Goal: Book appointment/travel/reservation

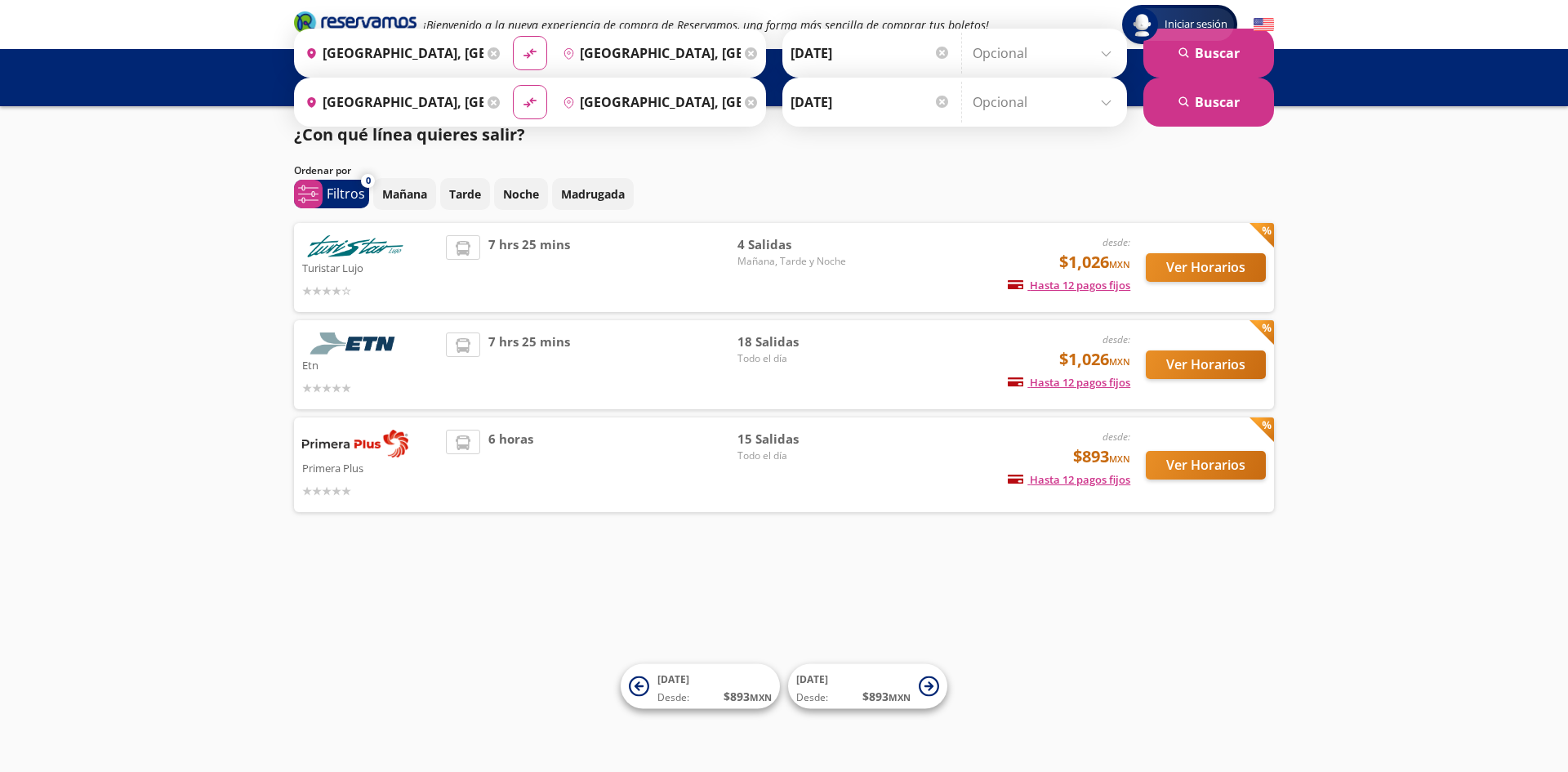
click at [508, 363] on span "7 hrs 25 mins" at bounding box center [529, 365] width 82 height 64
click at [1205, 362] on button "Ver Horarios" at bounding box center [1206, 365] width 120 height 29
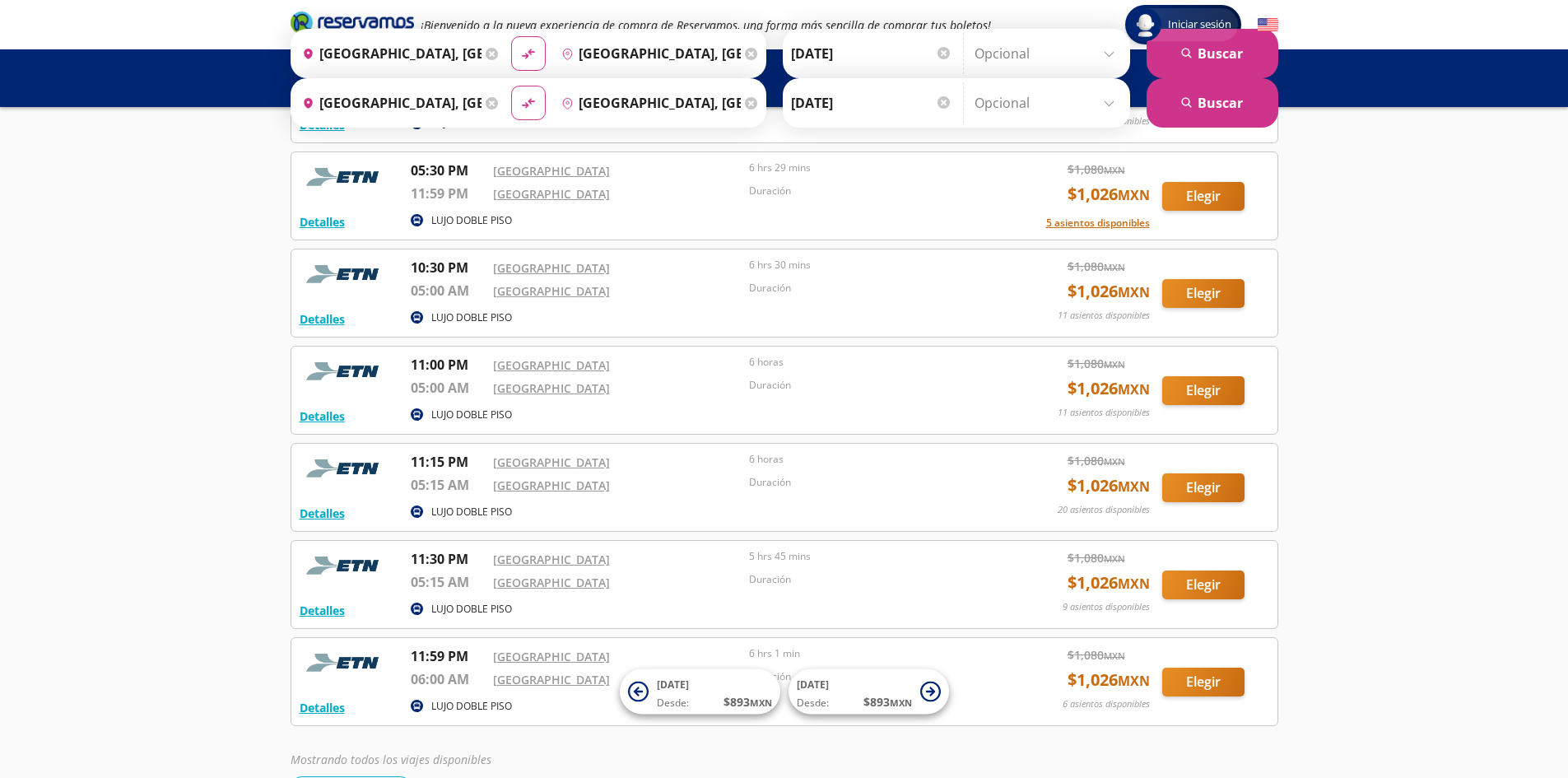
scroll to position [1314, 0]
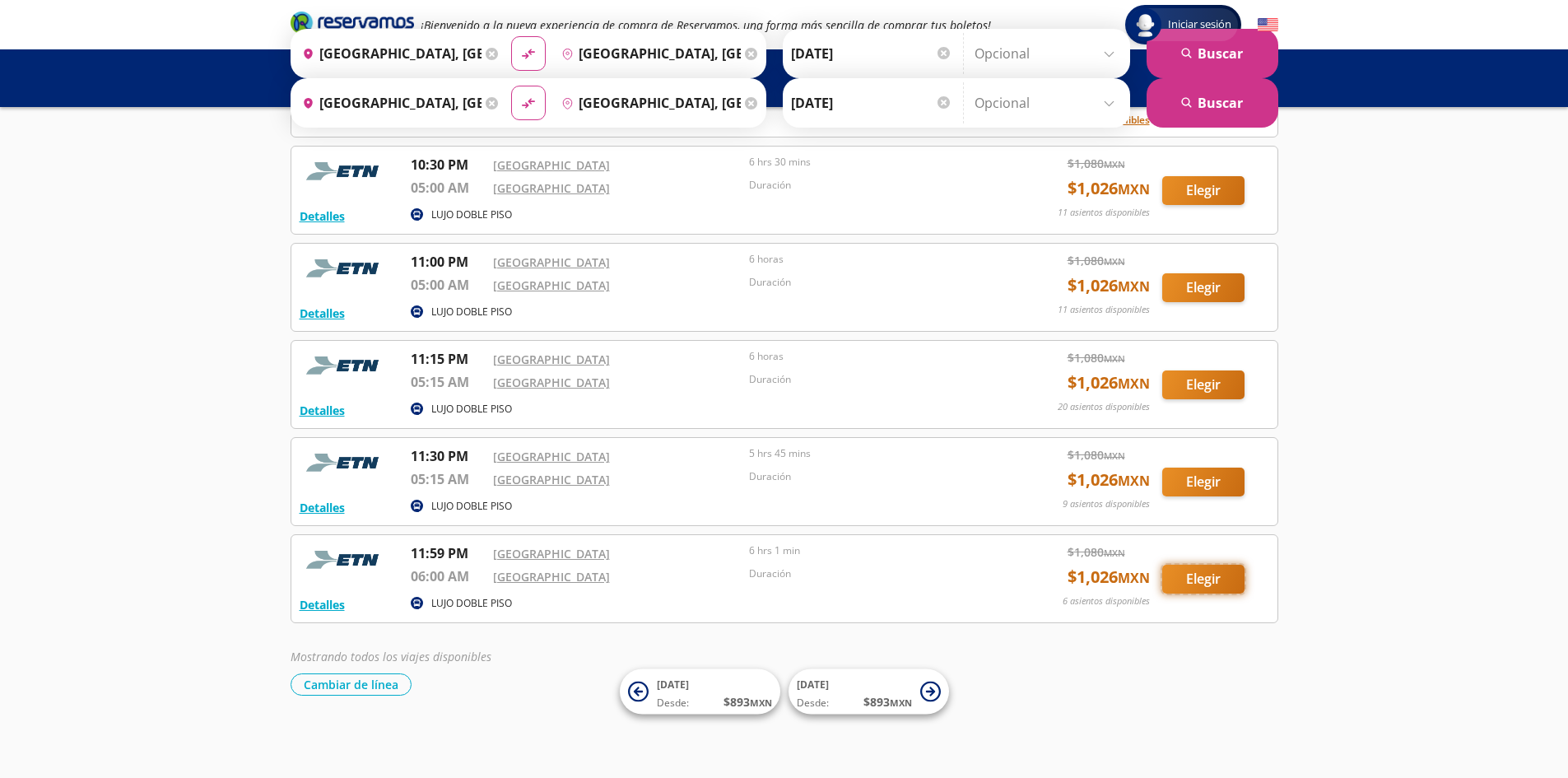
click at [1207, 579] on button "Elegir" at bounding box center [1202, 579] width 82 height 29
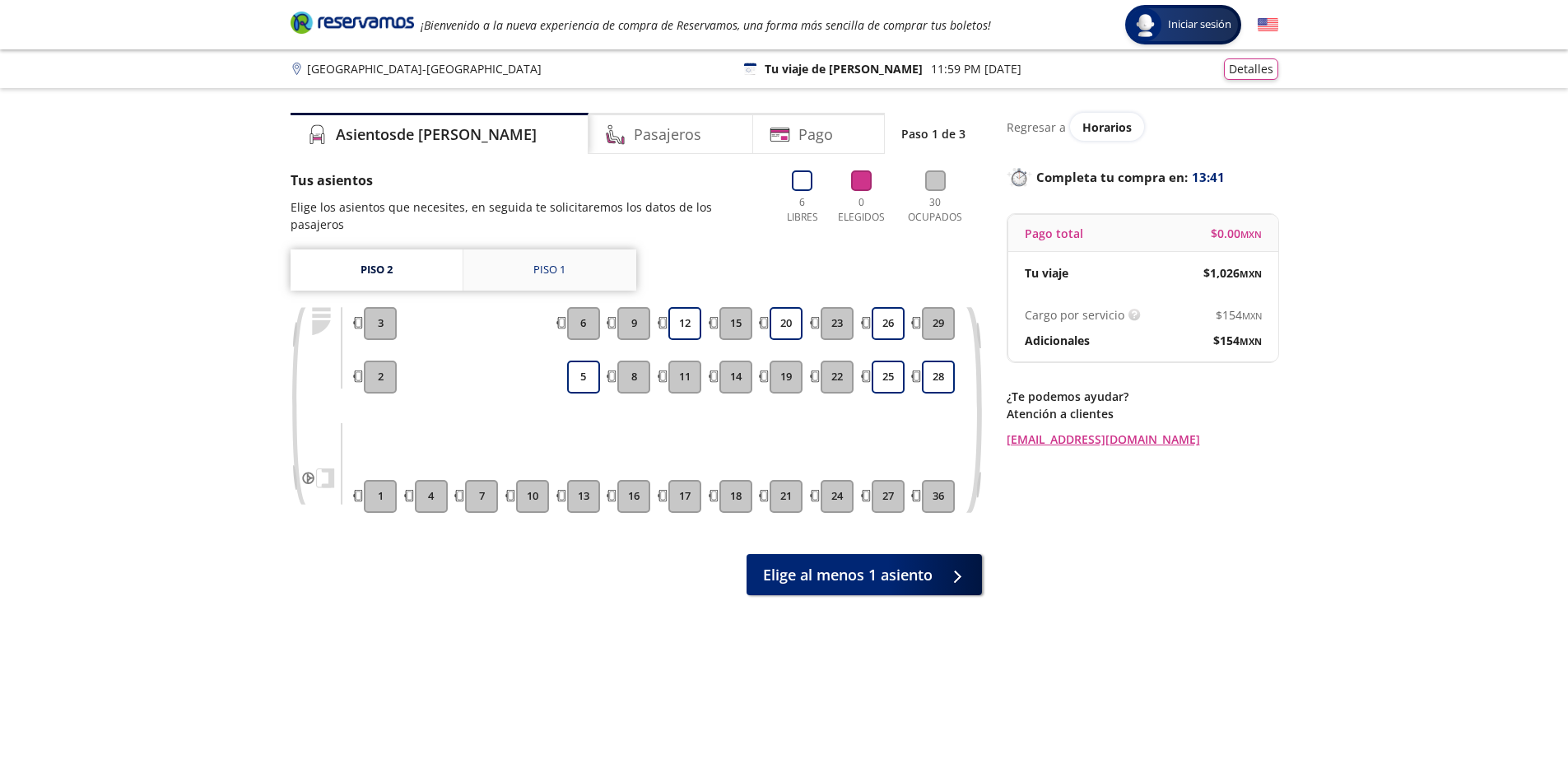
click at [559, 260] on link "Piso 1" at bounding box center [550, 270] width 173 height 42
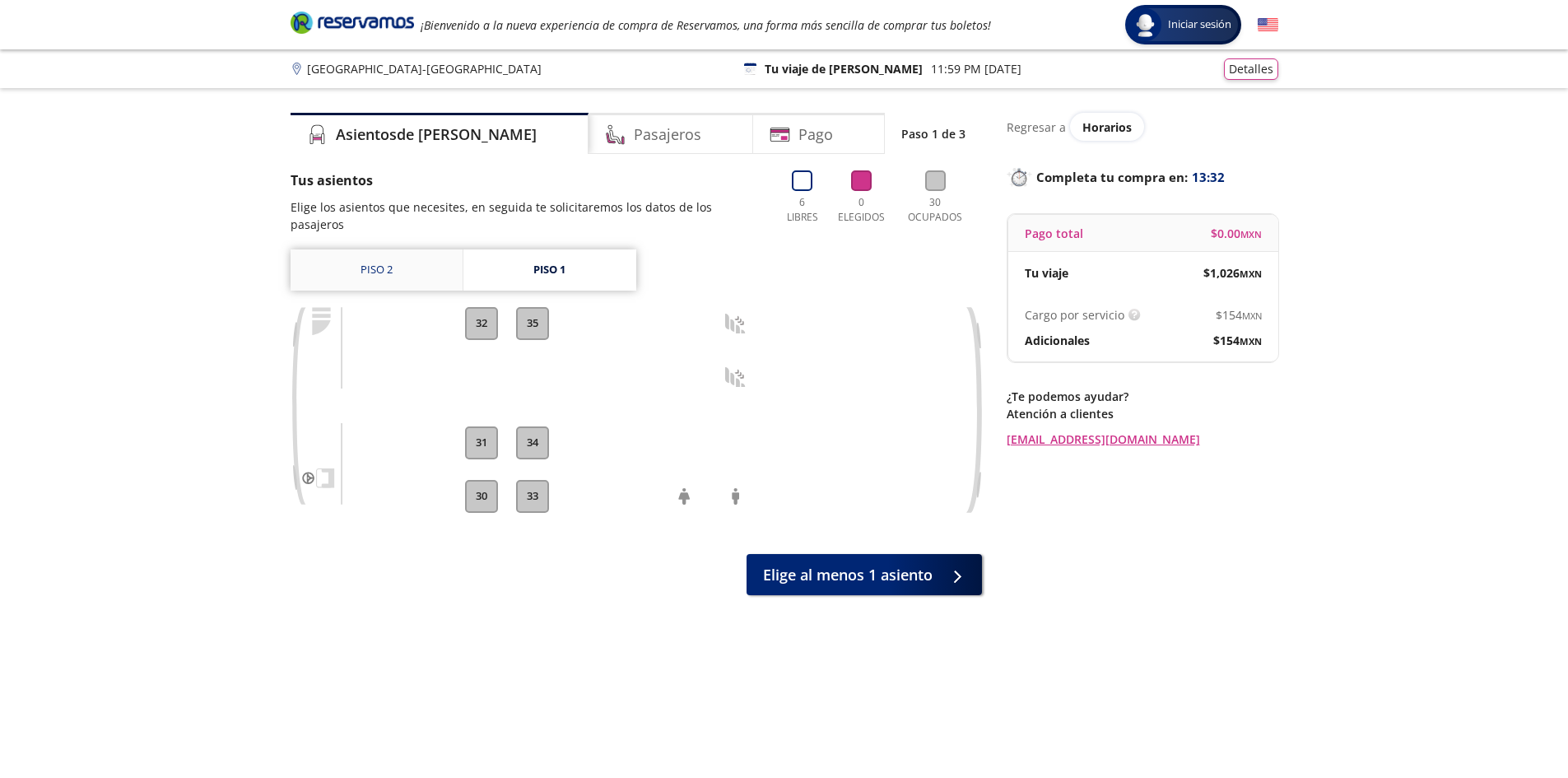
click at [399, 249] on link "Piso 2" at bounding box center [376, 270] width 172 height 42
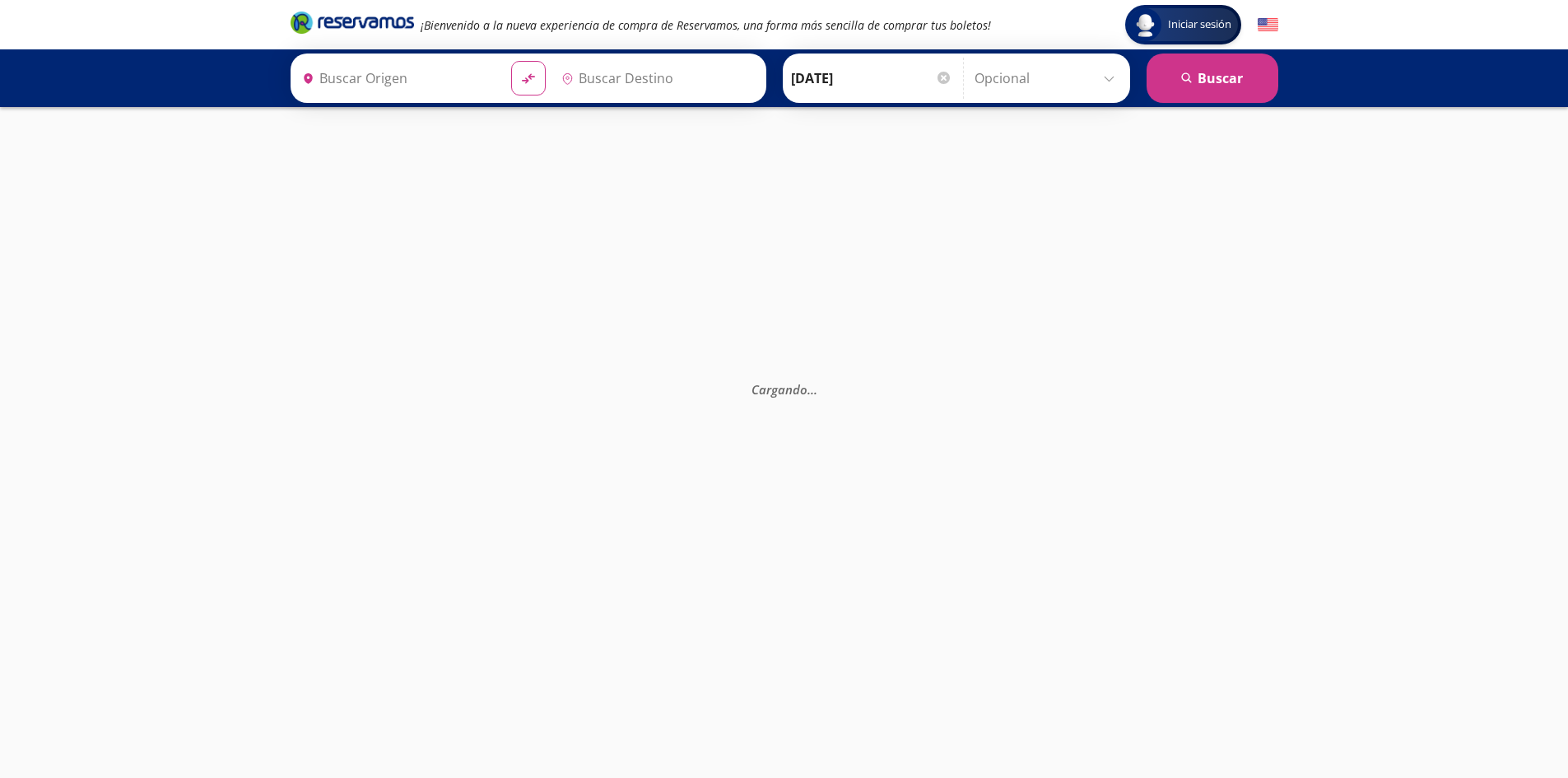
type input "[GEOGRAPHIC_DATA], [GEOGRAPHIC_DATA]"
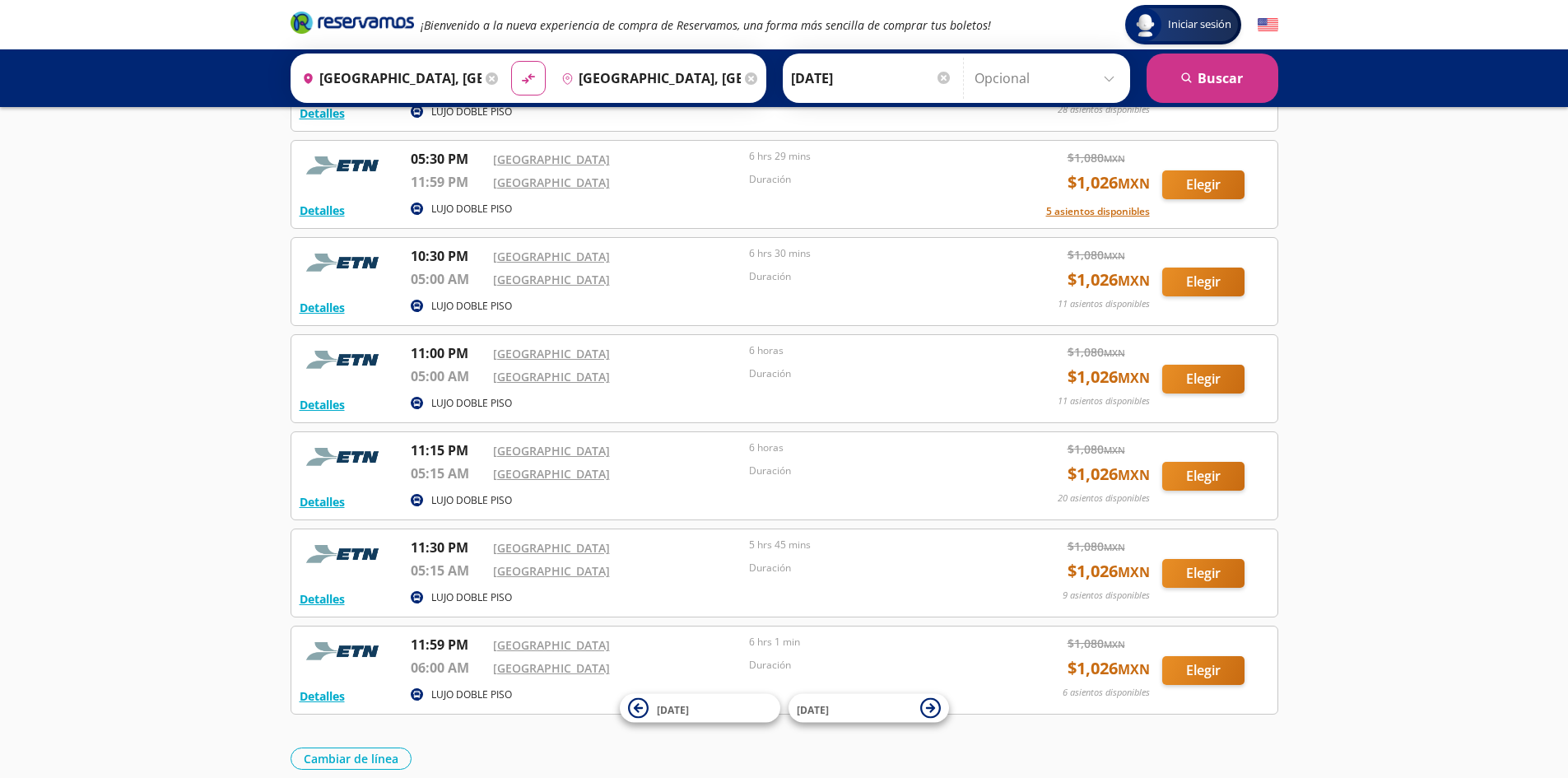
scroll to position [1346, 0]
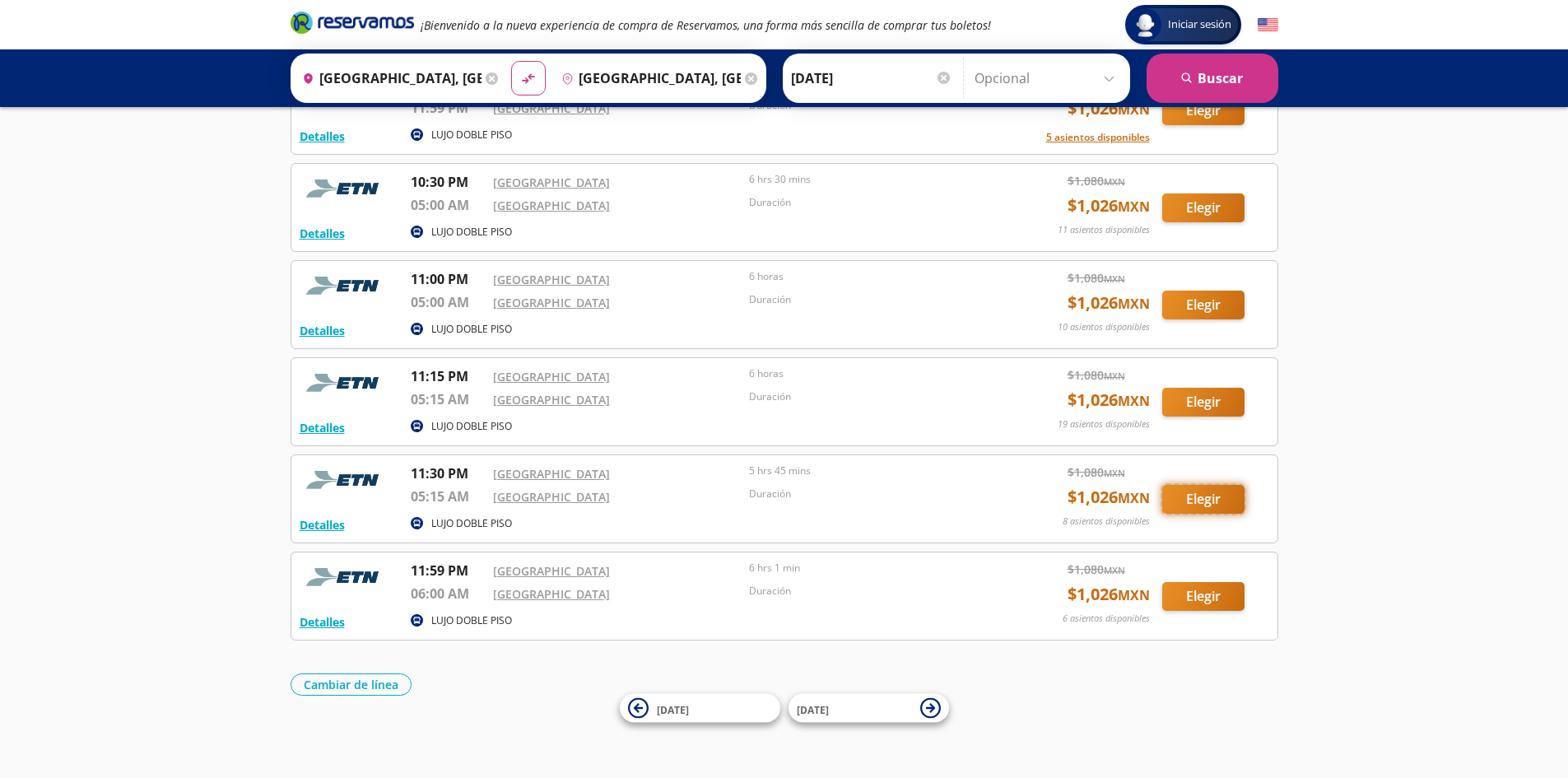
click at [1199, 500] on button "Elegir" at bounding box center [1202, 499] width 82 height 29
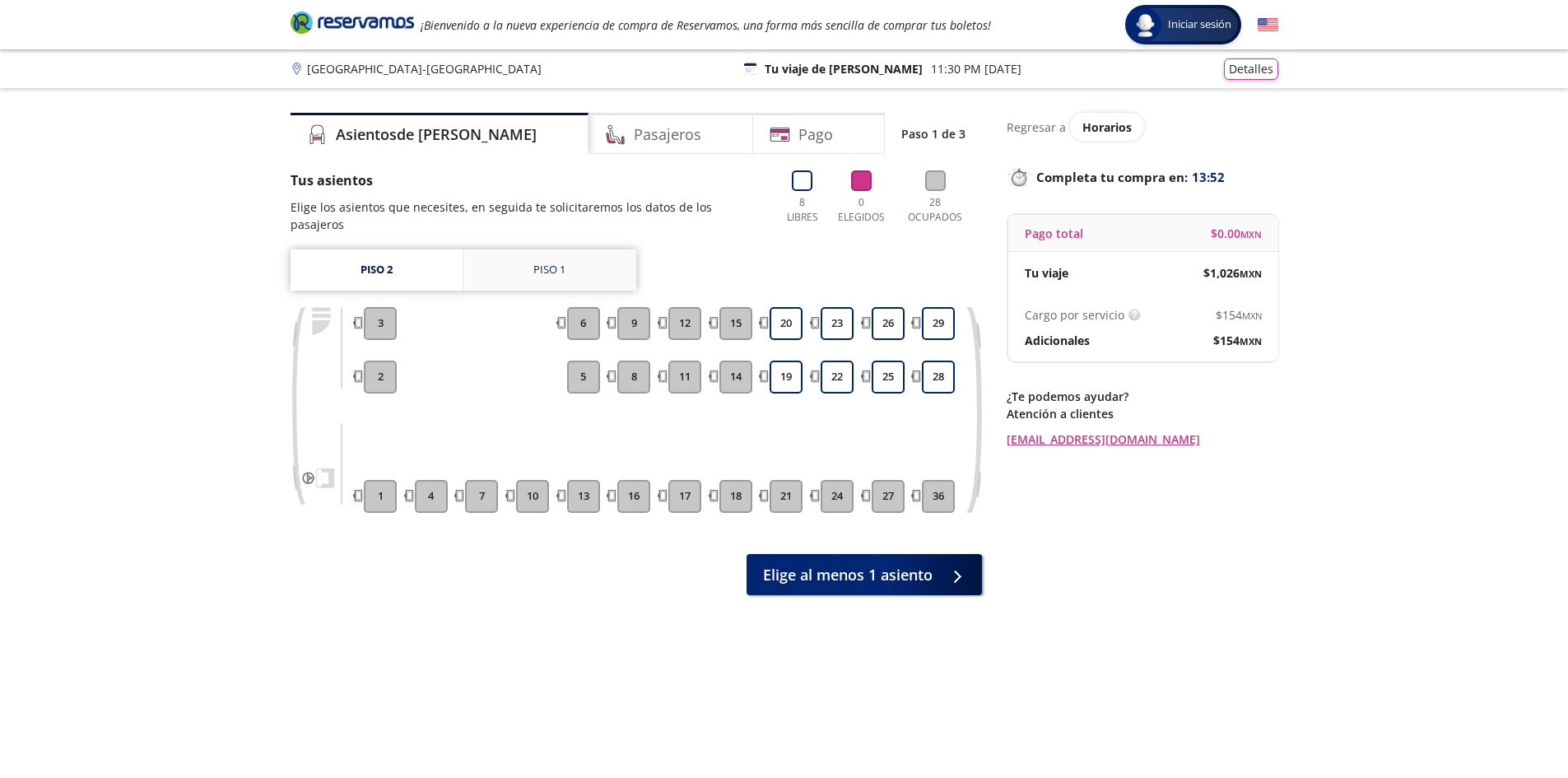
click at [541, 262] on div "Piso 1" at bounding box center [549, 270] width 32 height 17
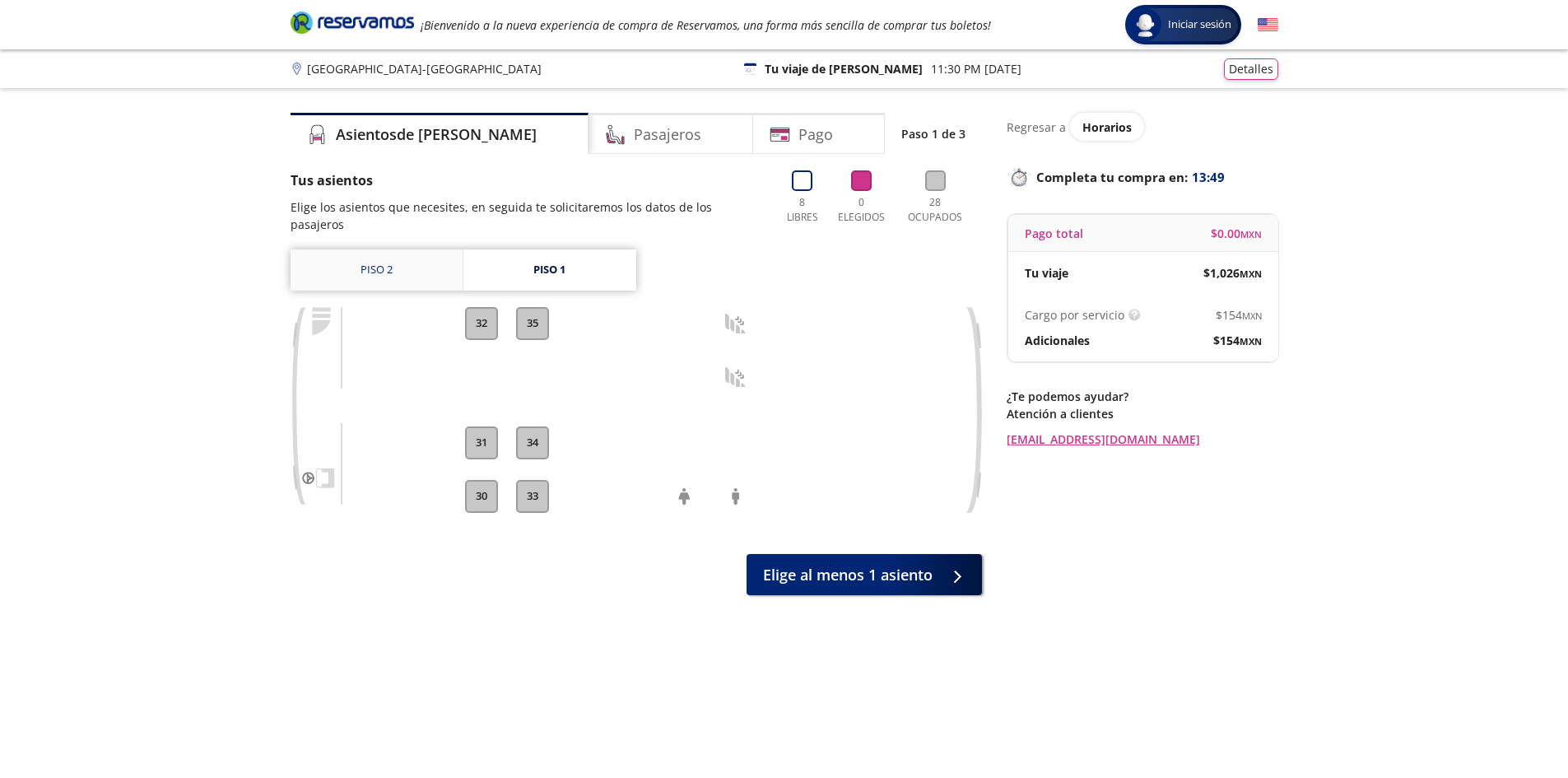
click at [378, 249] on link "Piso 2" at bounding box center [376, 270] width 172 height 42
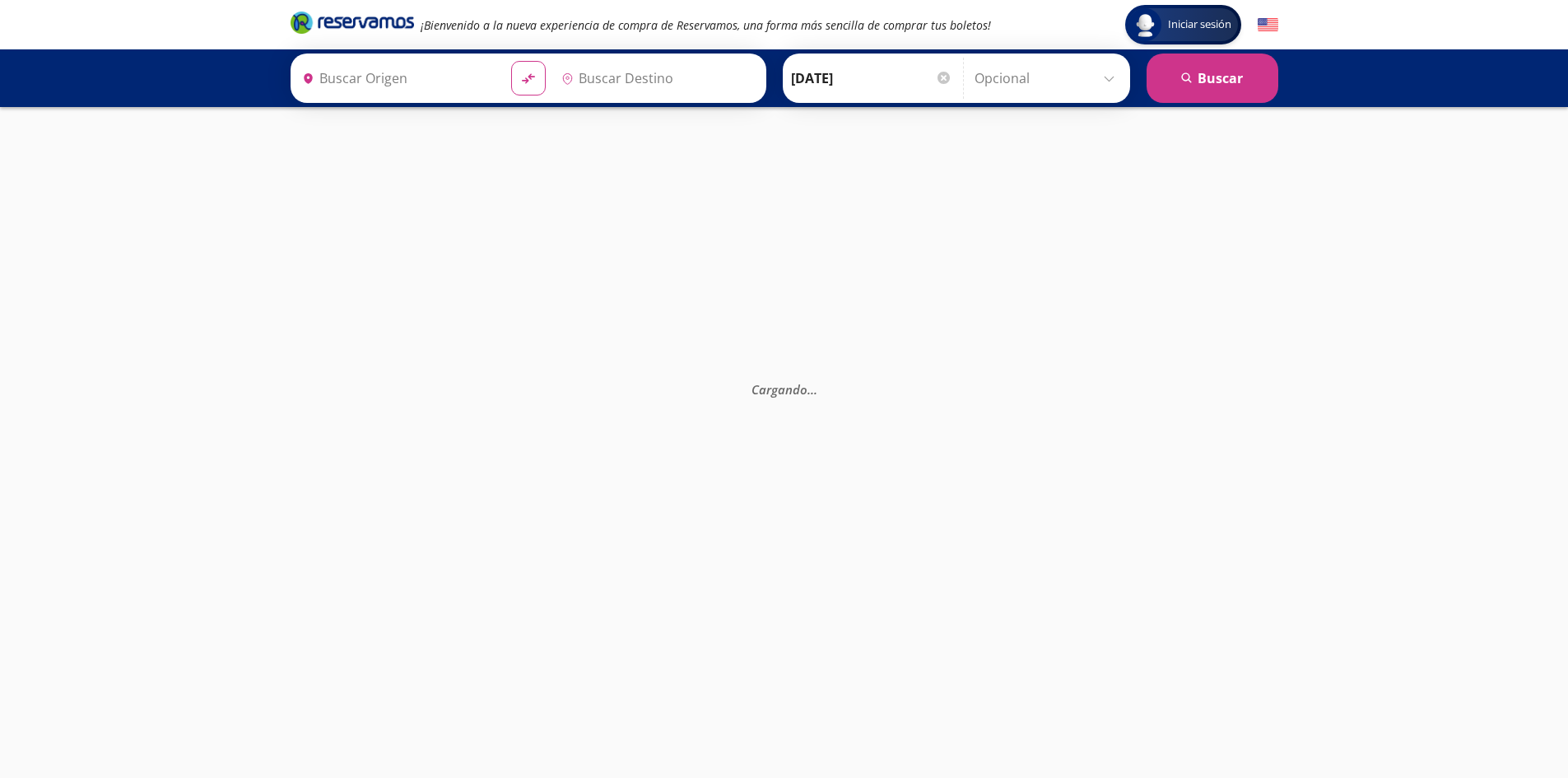
type input "[GEOGRAPHIC_DATA], [GEOGRAPHIC_DATA]"
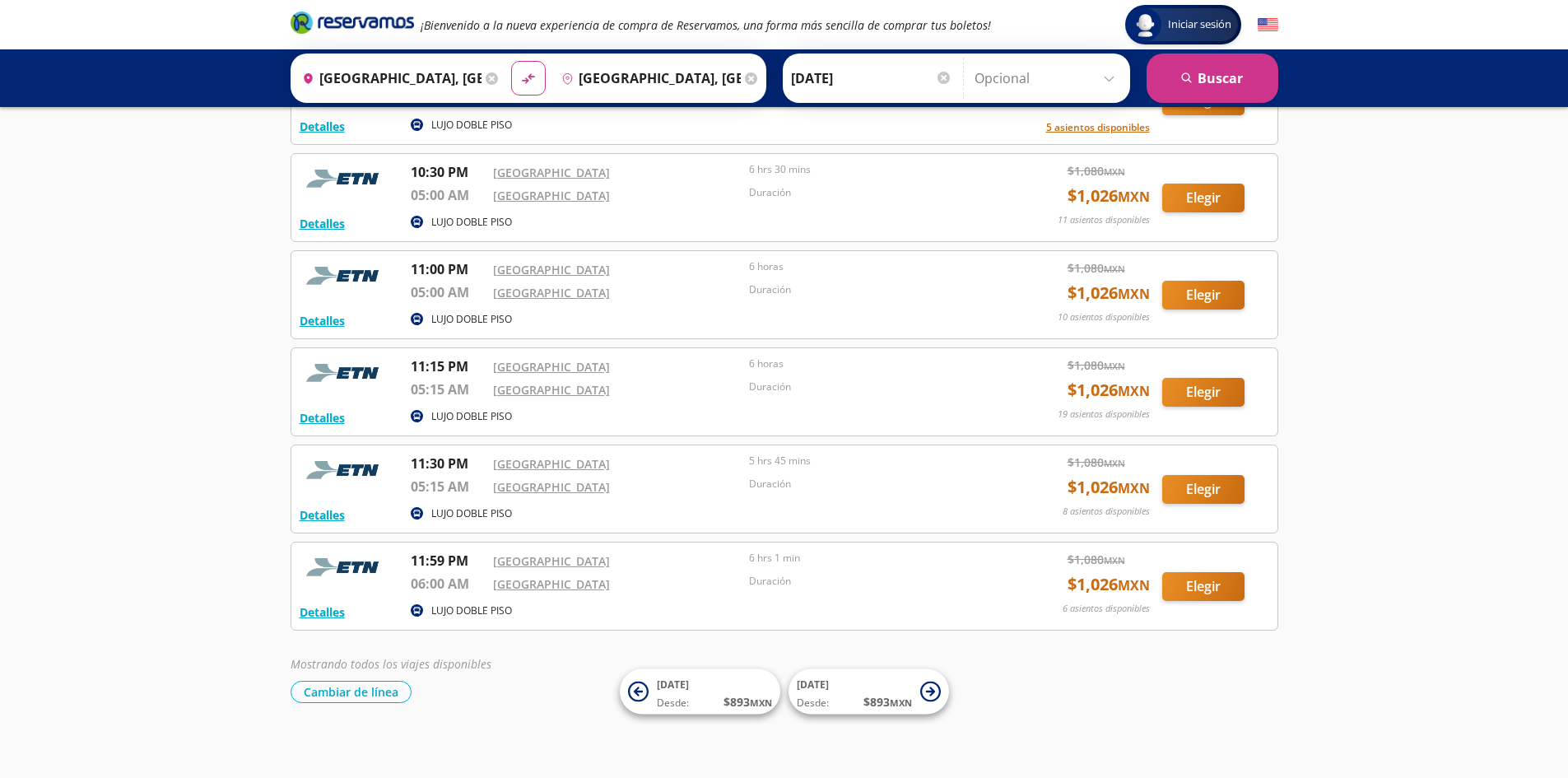
scroll to position [1314, 0]
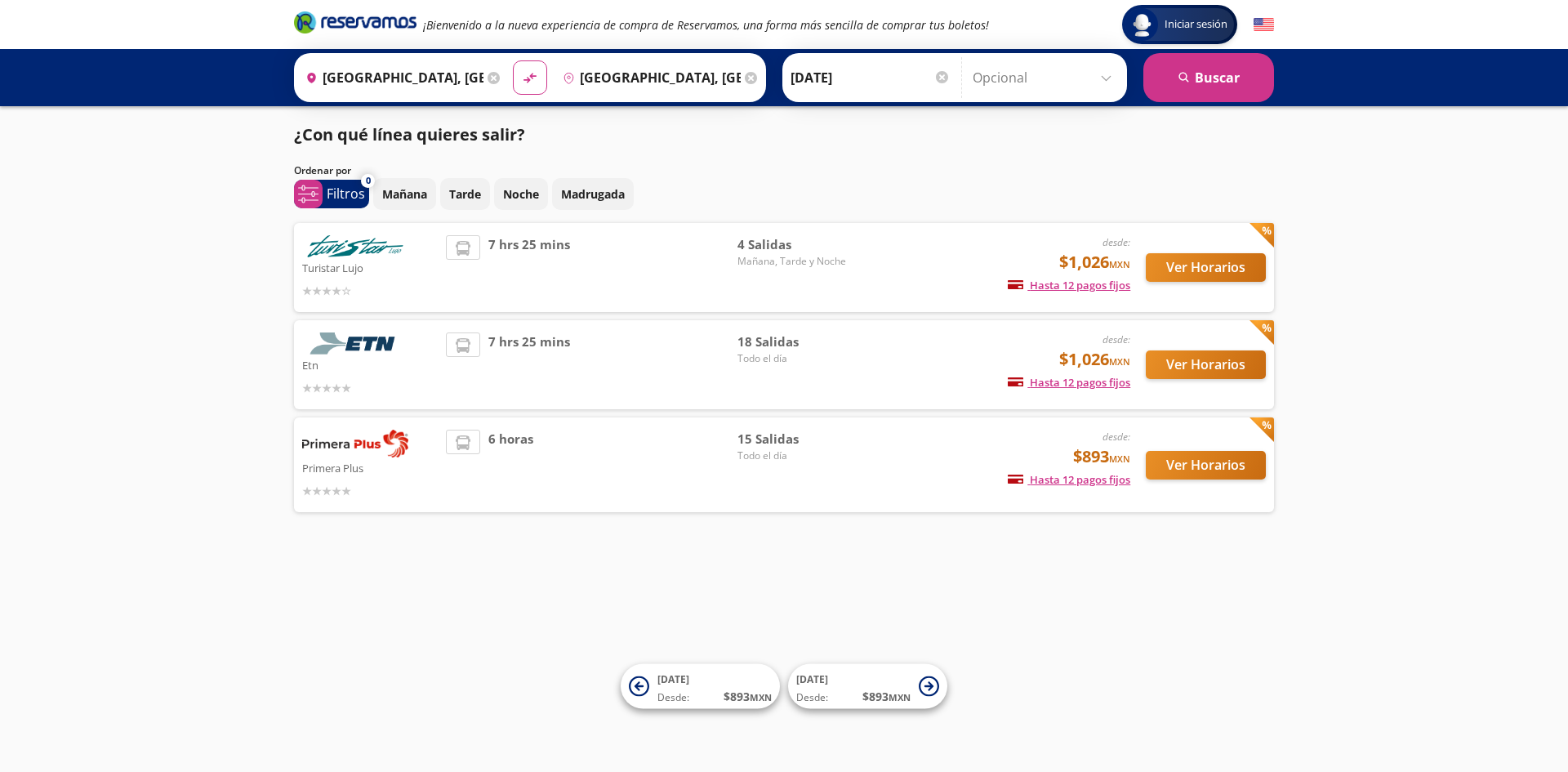
click at [649, 460] on div "6 horas" at bounding box center [592, 464] width 292 height 70
click at [605, 455] on div "6 horas" at bounding box center [592, 464] width 292 height 70
click at [575, 455] on div "6 horas" at bounding box center [592, 464] width 292 height 70
click at [574, 454] on div "6 horas" at bounding box center [592, 464] width 292 height 70
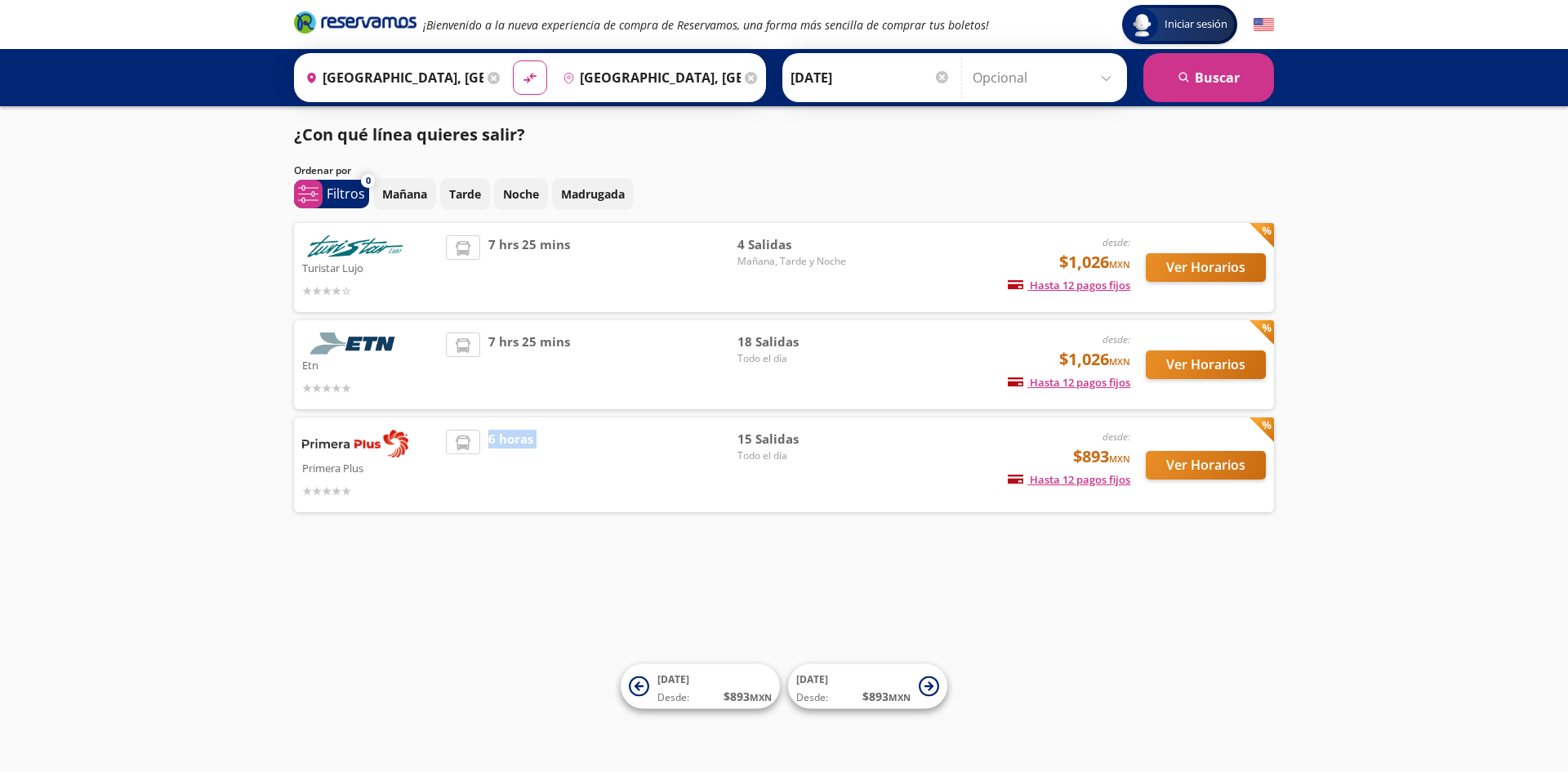
click at [573, 454] on div "6 horas" at bounding box center [592, 464] width 292 height 70
click at [1230, 464] on button "Ver Horarios" at bounding box center [1206, 465] width 120 height 29
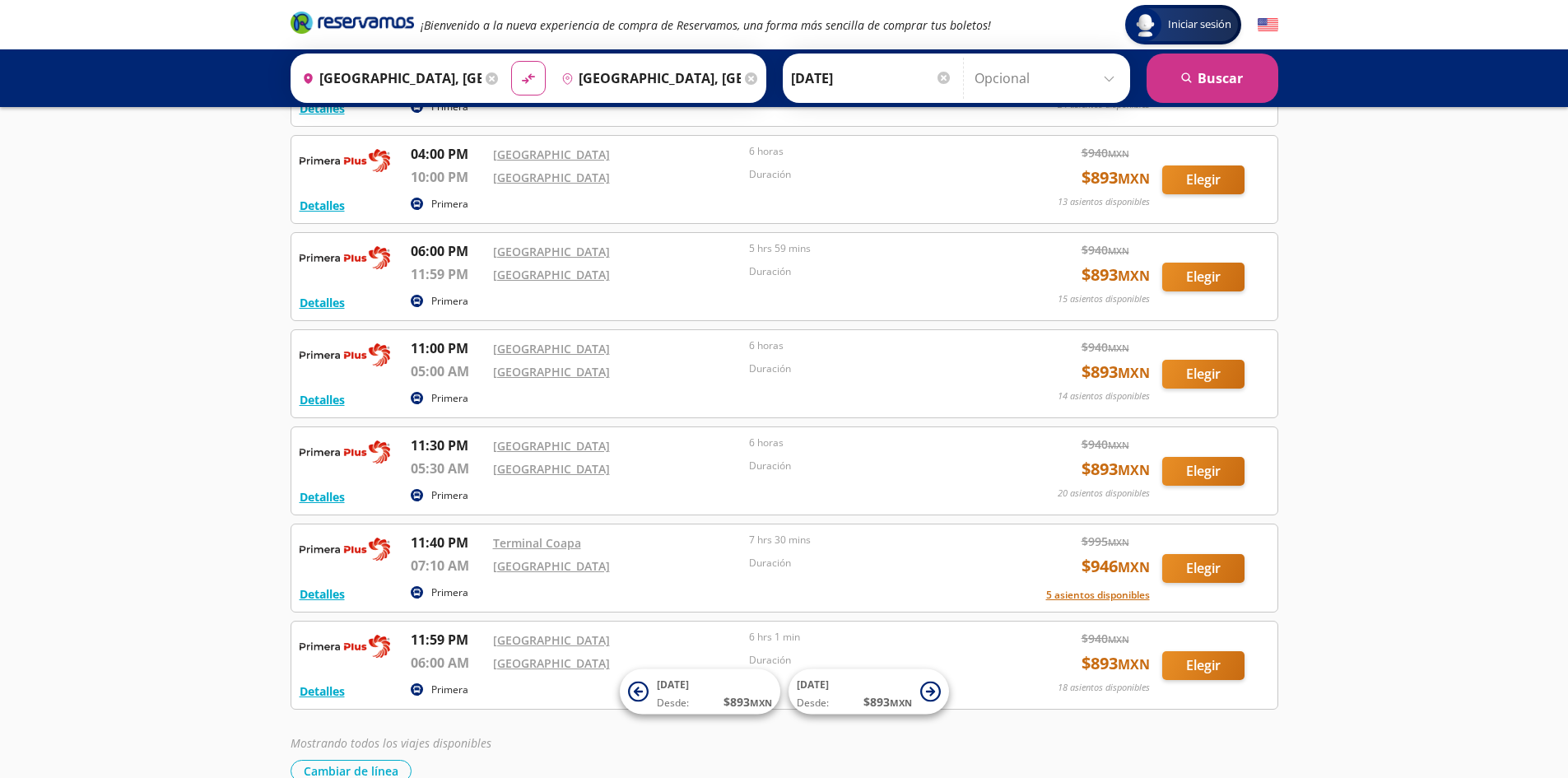
scroll to position [1022, 0]
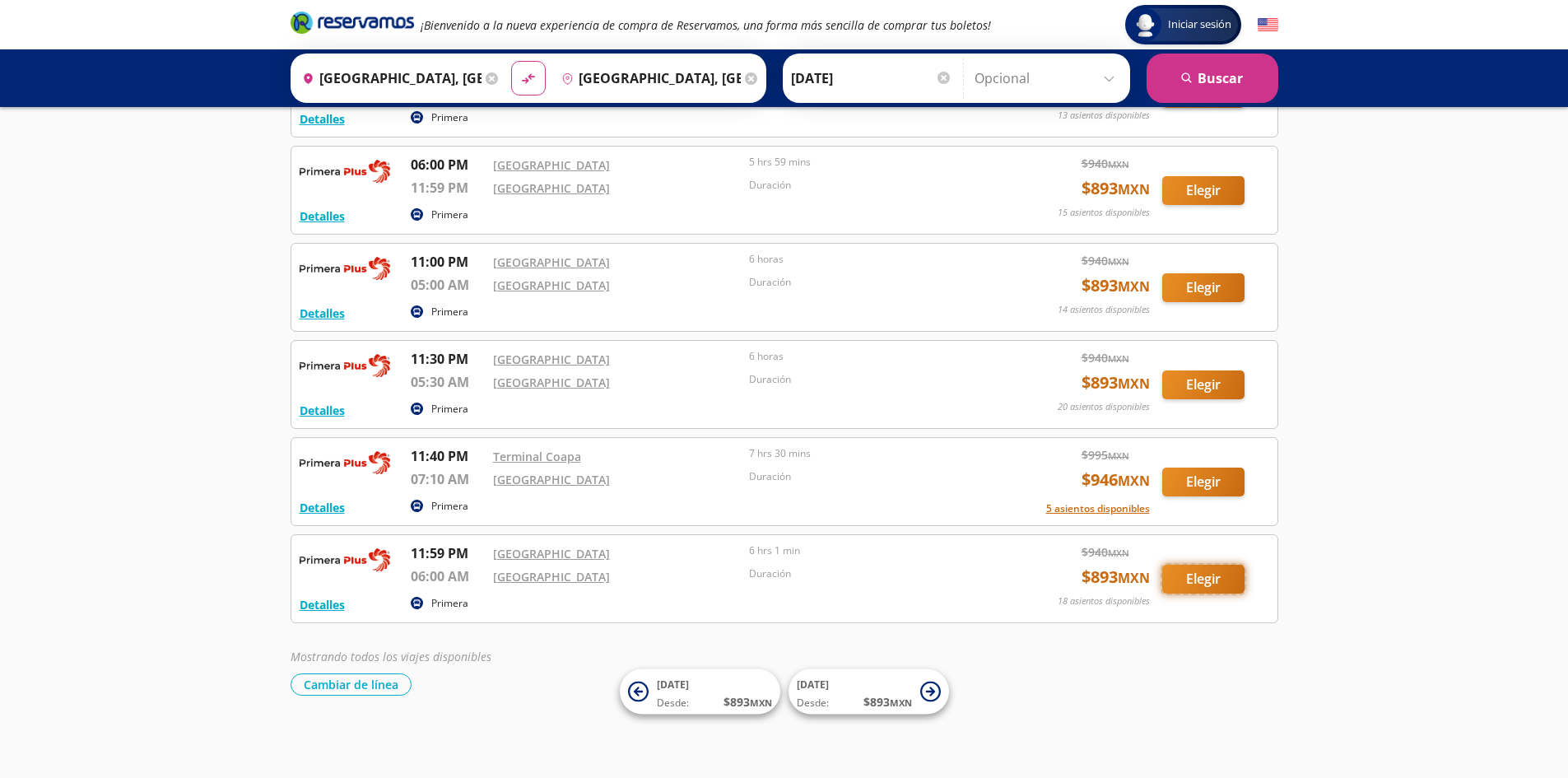
click at [1202, 575] on button "Elegir" at bounding box center [1202, 579] width 82 height 29
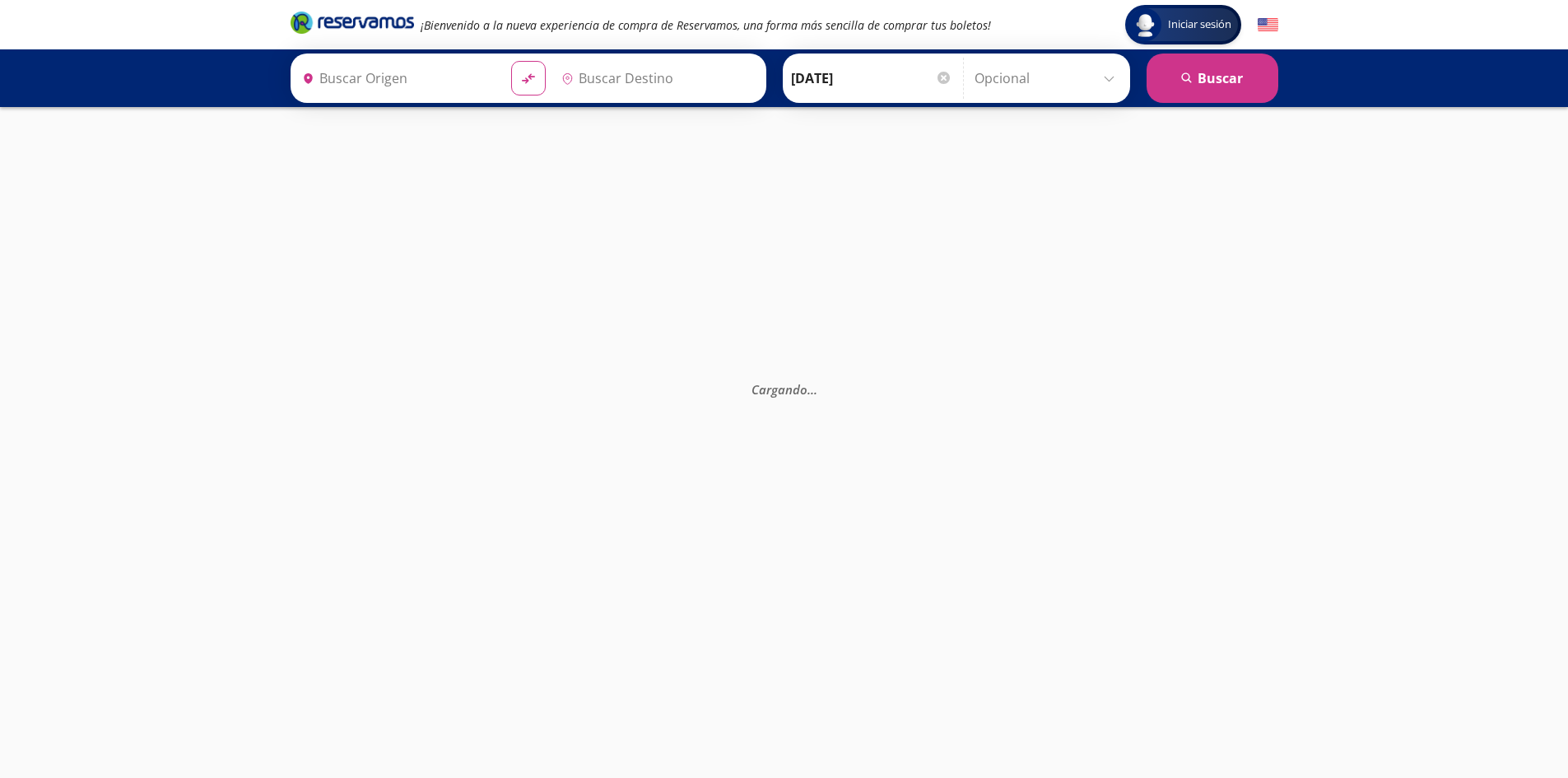
type input "[GEOGRAPHIC_DATA], [GEOGRAPHIC_DATA]"
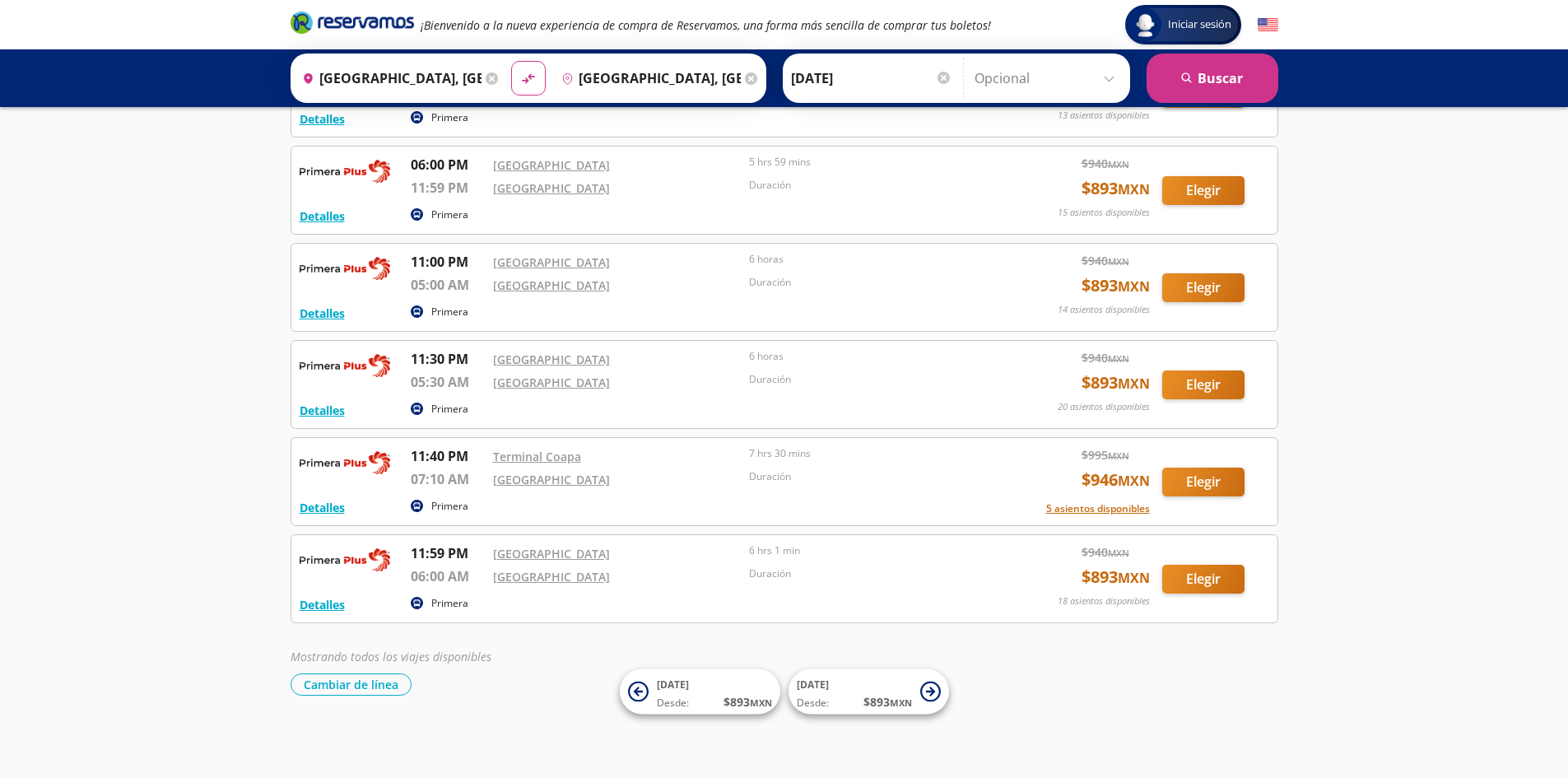
scroll to position [1022, 0]
